Goal: Information Seeking & Learning: Learn about a topic

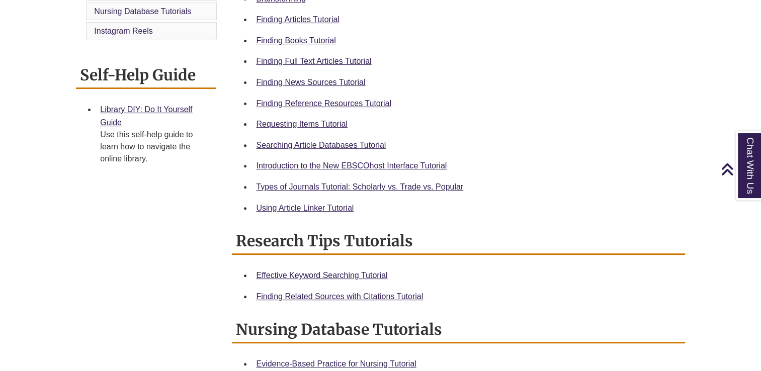
scroll to position [302, 0]
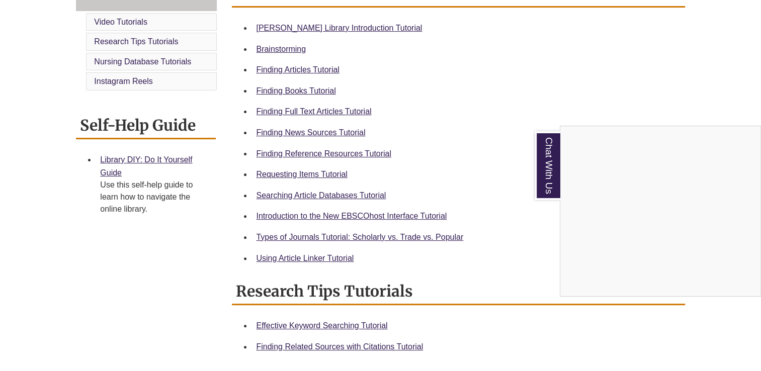
click at [297, 88] on div "Chat With Us" at bounding box center [380, 185] width 761 height 371
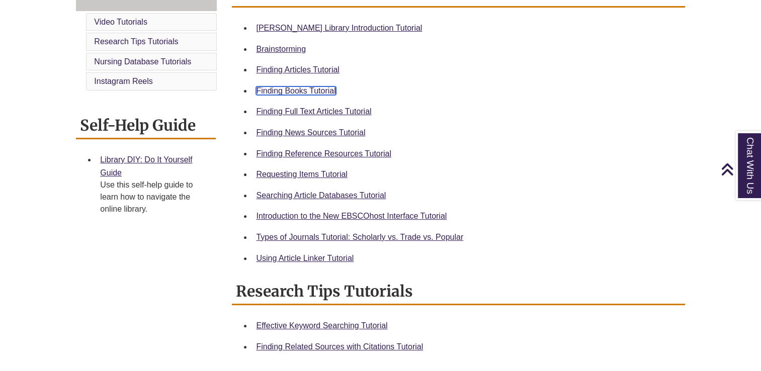
click at [333, 90] on link "Finding Books Tutorial" at bounding box center [295, 91] width 79 height 9
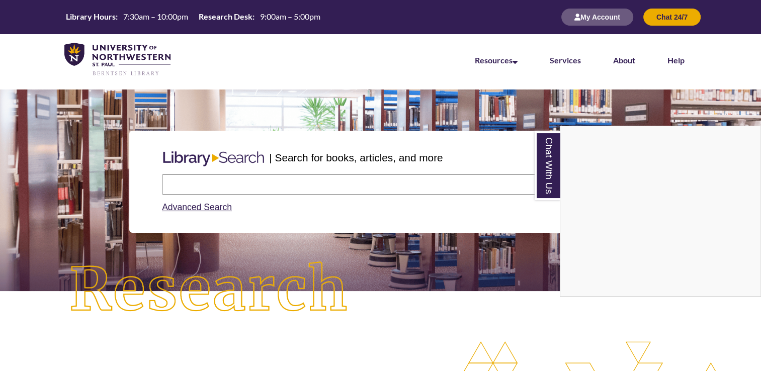
click at [447, 178] on div "Chat With Us" at bounding box center [380, 185] width 761 height 371
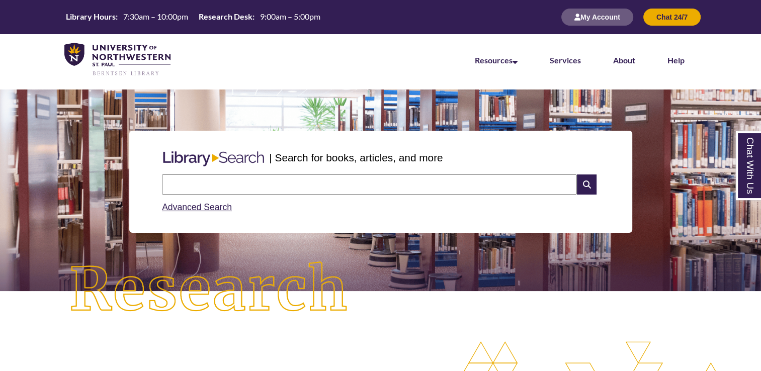
drag, startPoint x: 443, startPoint y: 182, endPoint x: 442, endPoint y: 193, distance: 11.2
click at [443, 182] on input "text" at bounding box center [369, 185] width 415 height 20
type input "**********"
click at [595, 176] on icon at bounding box center [586, 185] width 19 height 20
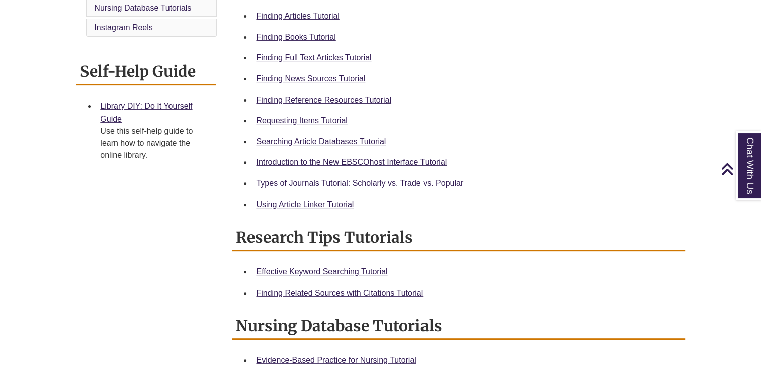
scroll to position [352, 0]
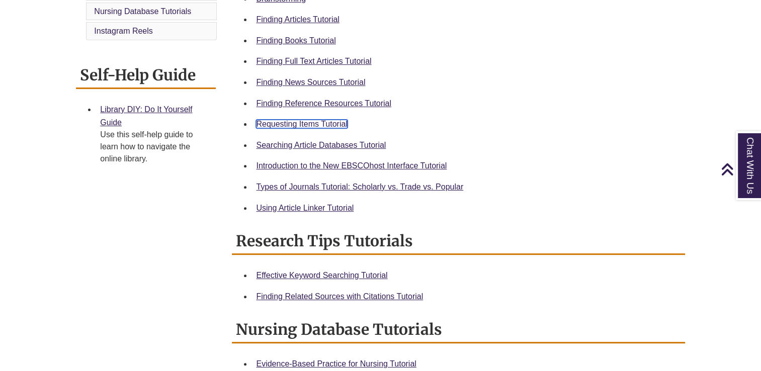
click at [324, 124] on link "Requesting Items Tutorial" at bounding box center [301, 124] width 91 height 9
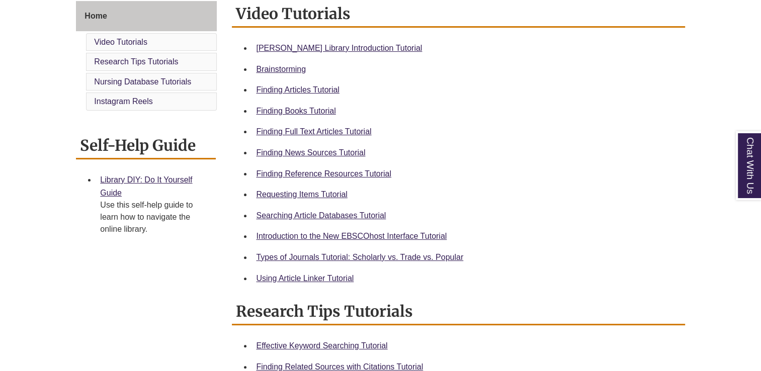
scroll to position [302, 0]
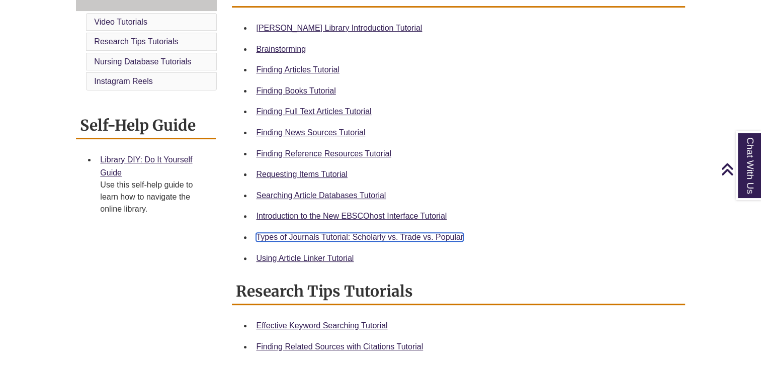
click at [396, 237] on link "Types of Journals Tutorial: Scholarly vs. Trade vs. Popular" at bounding box center [359, 237] width 207 height 9
